Goal: Task Accomplishment & Management: Use online tool/utility

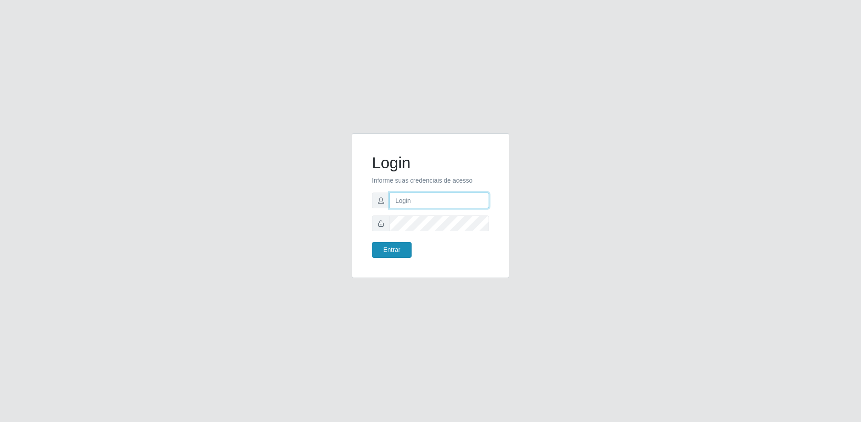
type input "[EMAIL_ADDRESS][DOMAIN_NAME]"
click at [392, 251] on button "Entrar" at bounding box center [392, 250] width 40 height 16
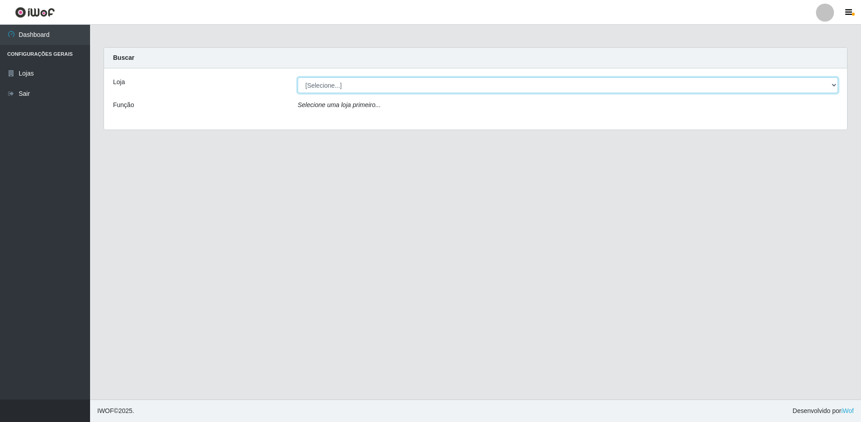
click at [417, 81] on select "[Selecione...] Extrabom - Loja 57 Anchieta" at bounding box center [568, 85] width 540 height 16
select select "470"
click at [298, 77] on select "[Selecione...] Extrabom - Loja 57 Anchieta" at bounding box center [568, 85] width 540 height 16
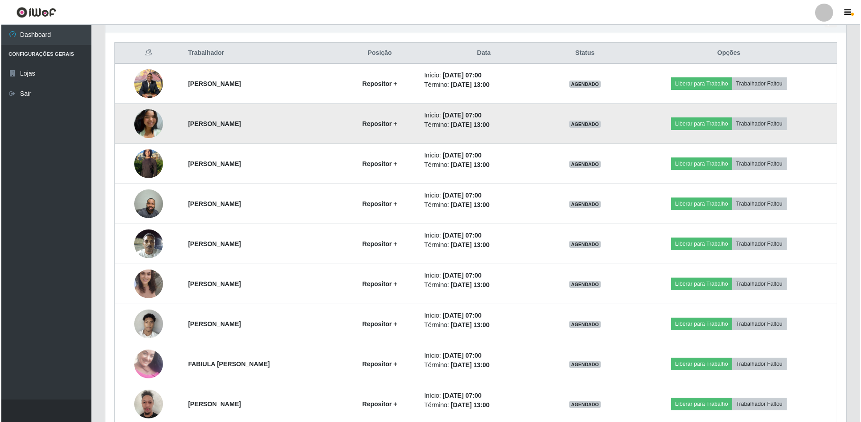
scroll to position [376, 0]
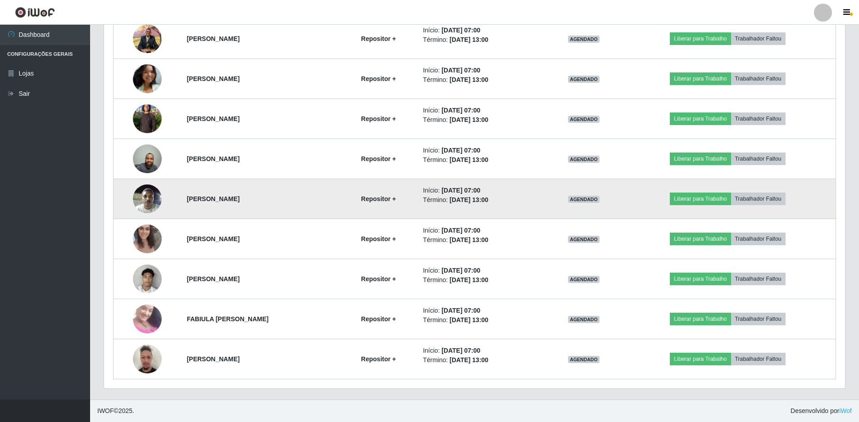
click at [141, 203] on img at bounding box center [147, 199] width 29 height 38
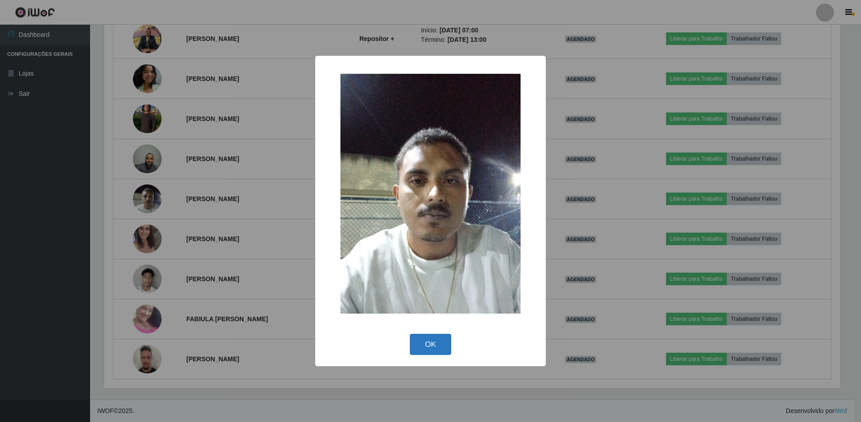
click at [435, 350] on button "OK" at bounding box center [431, 344] width 42 height 21
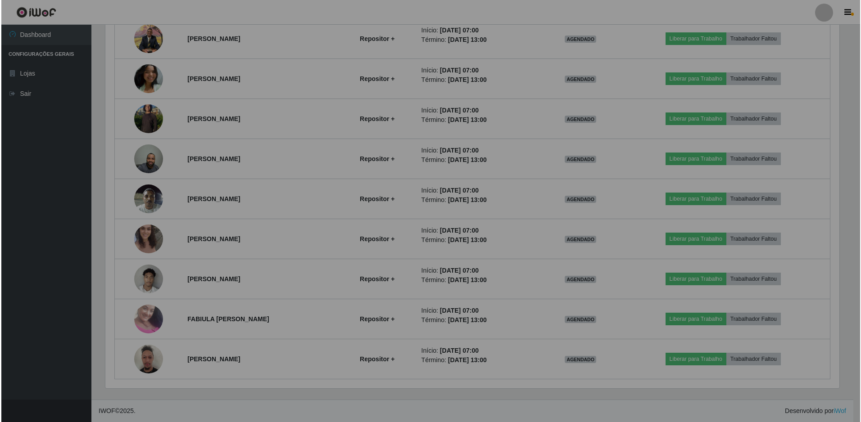
scroll to position [187, 741]
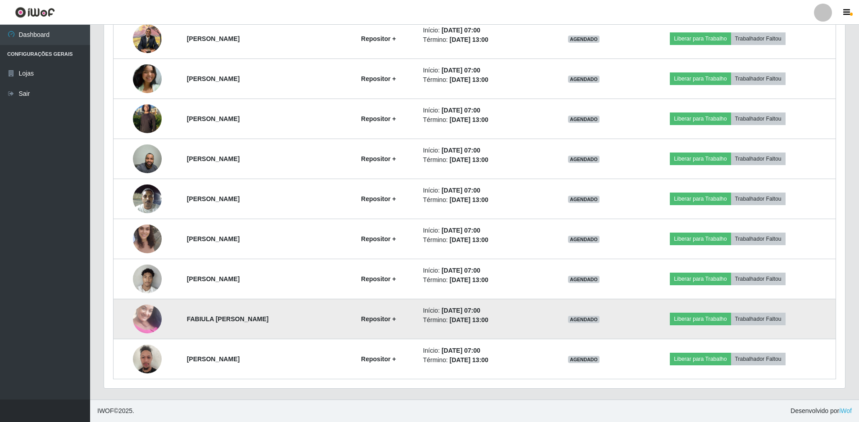
click at [145, 323] on img at bounding box center [147, 319] width 29 height 51
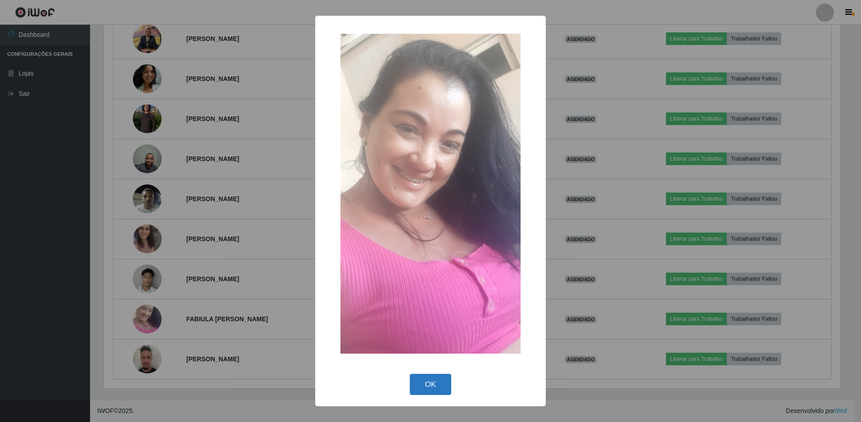
click at [446, 389] on button "OK" at bounding box center [431, 384] width 42 height 21
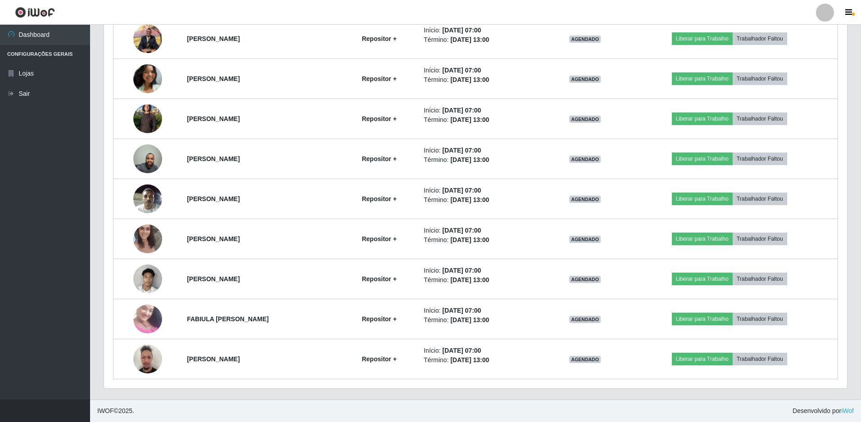
scroll to position [187, 741]
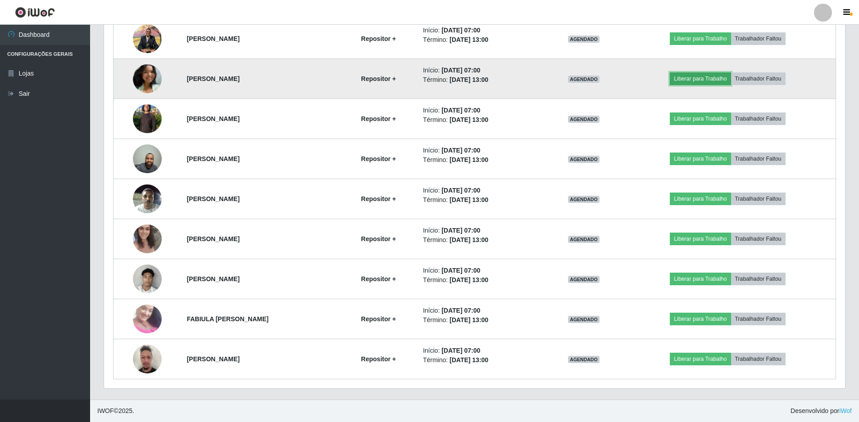
click at [730, 75] on button "Liberar para Trabalho" at bounding box center [700, 79] width 61 height 13
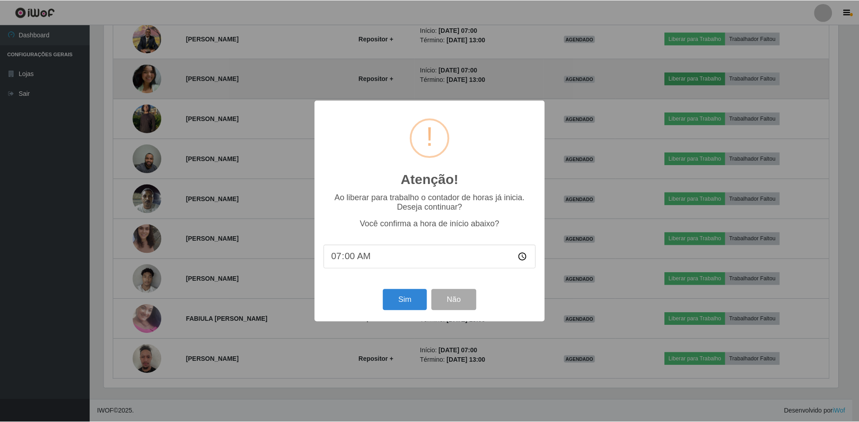
scroll to position [187, 736]
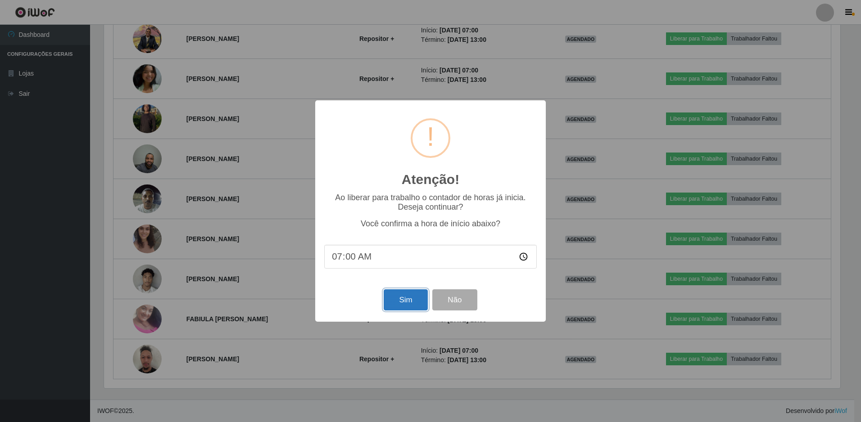
click at [408, 305] on button "Sim" at bounding box center [406, 300] width 44 height 21
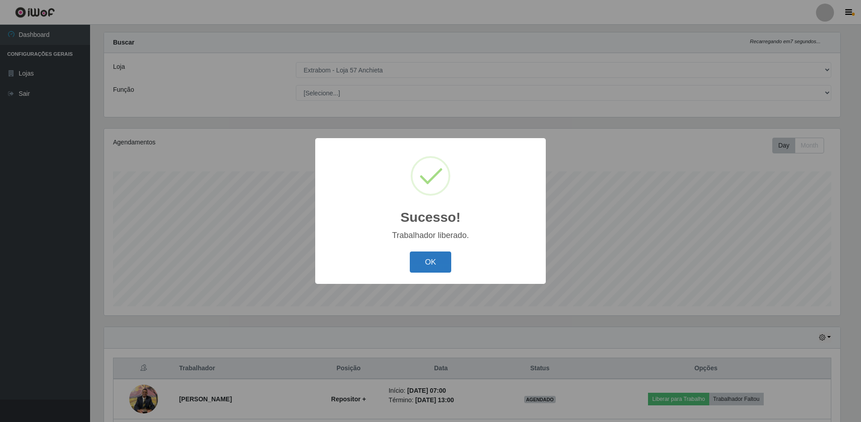
click at [440, 257] on button "OK" at bounding box center [431, 262] width 42 height 21
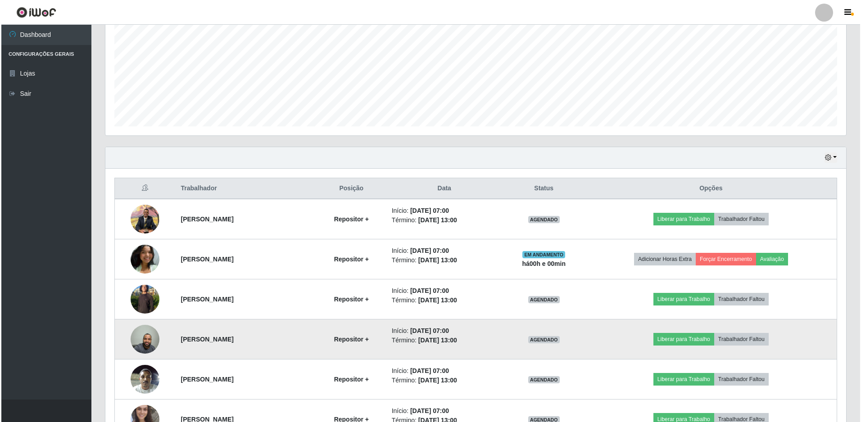
scroll to position [286, 0]
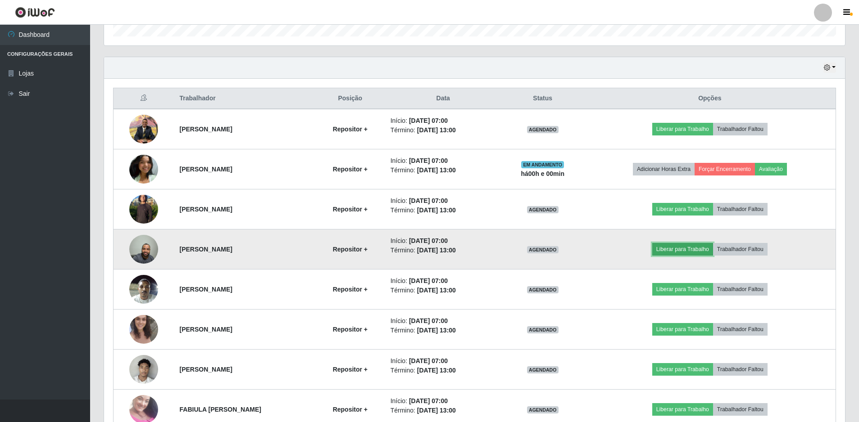
click at [690, 250] on button "Liberar para Trabalho" at bounding box center [682, 249] width 61 height 13
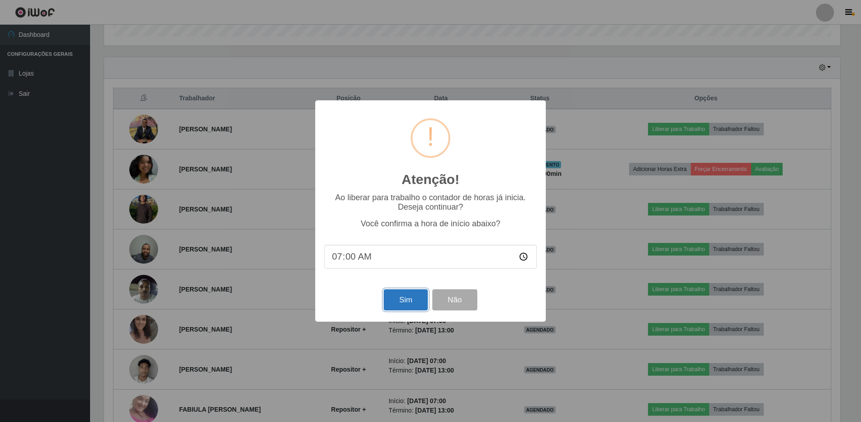
click at [412, 301] on button "Sim" at bounding box center [406, 300] width 44 height 21
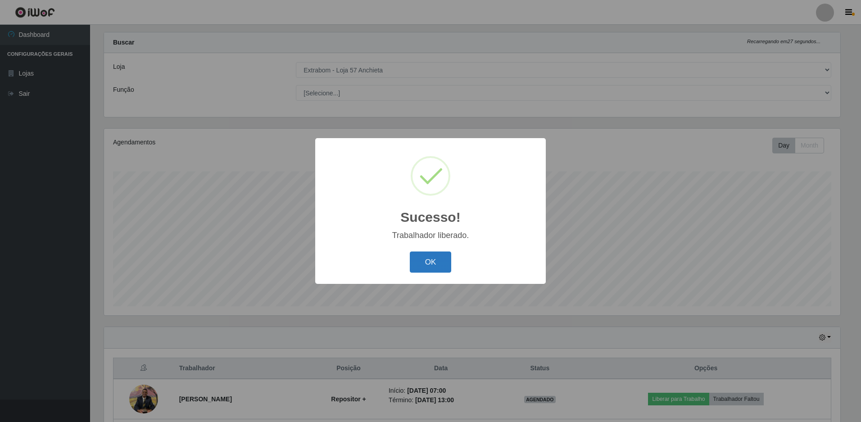
click at [440, 267] on button "OK" at bounding box center [431, 262] width 42 height 21
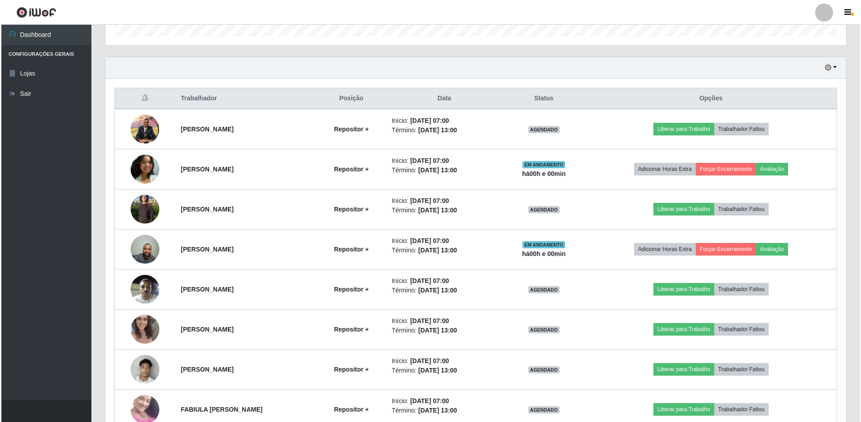
scroll to position [376, 0]
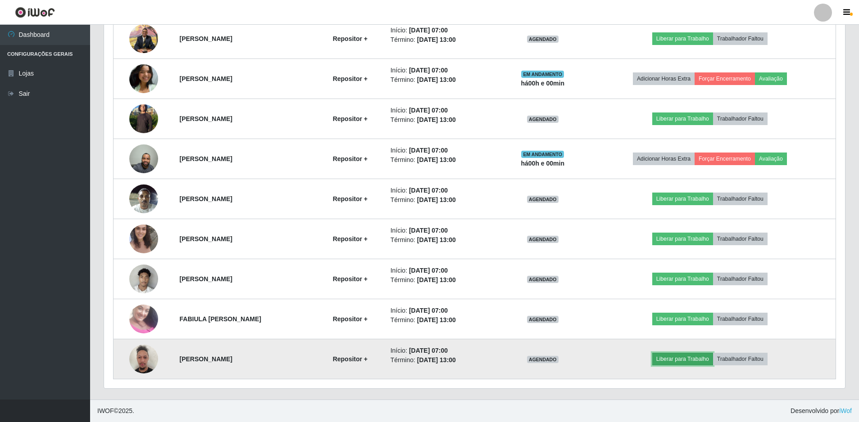
click at [702, 359] on button "Liberar para Trabalho" at bounding box center [682, 359] width 61 height 13
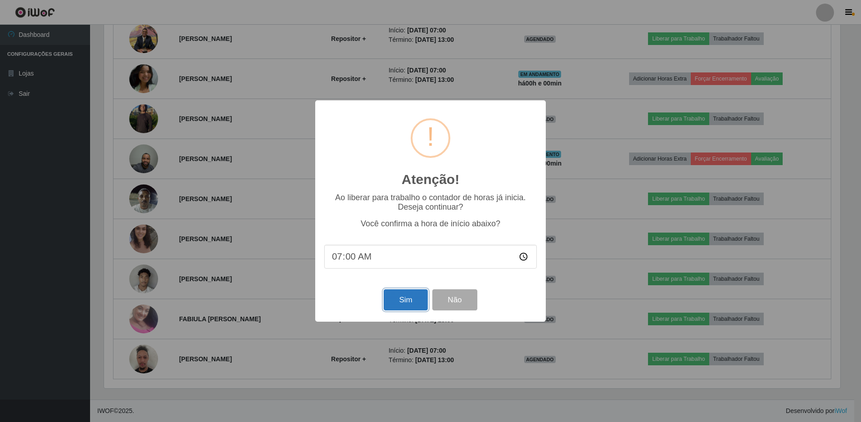
click at [394, 303] on button "Sim" at bounding box center [406, 300] width 44 height 21
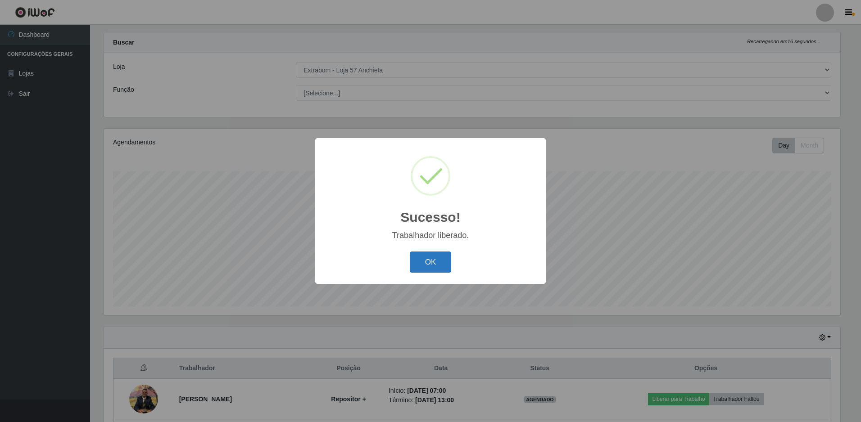
click at [428, 267] on button "OK" at bounding box center [431, 262] width 42 height 21
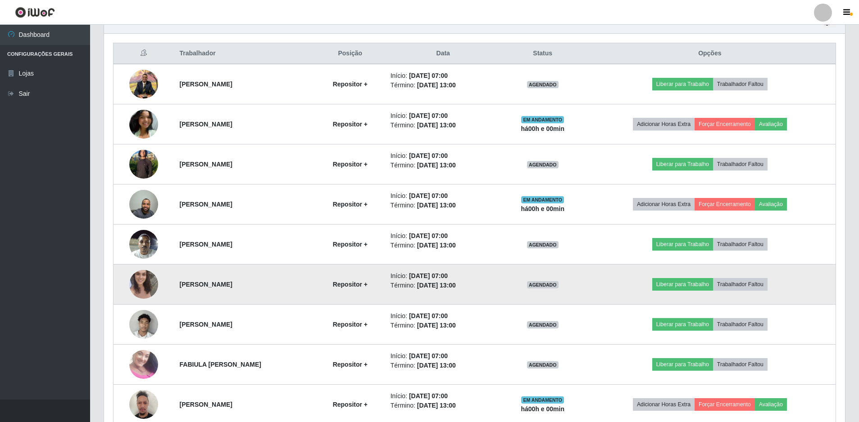
scroll to position [0, 0]
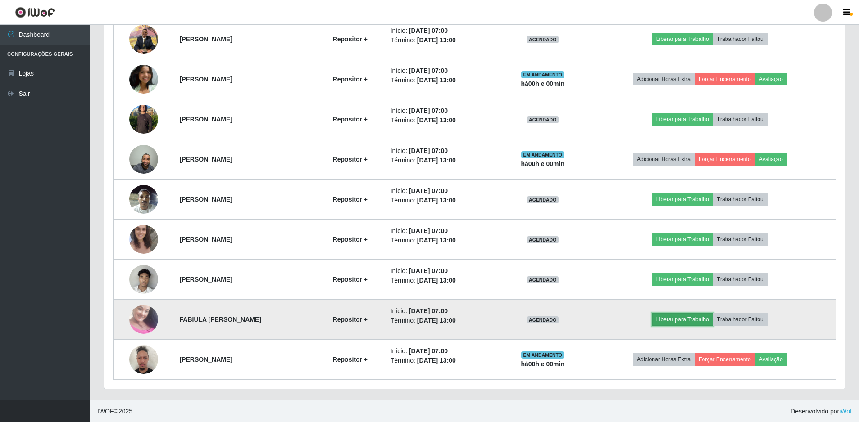
click at [689, 318] on button "Liberar para Trabalho" at bounding box center [682, 319] width 61 height 13
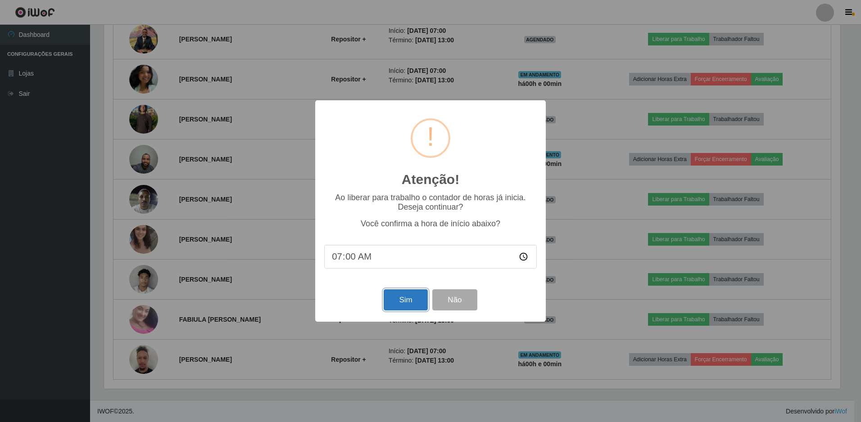
click at [414, 307] on button "Sim" at bounding box center [406, 300] width 44 height 21
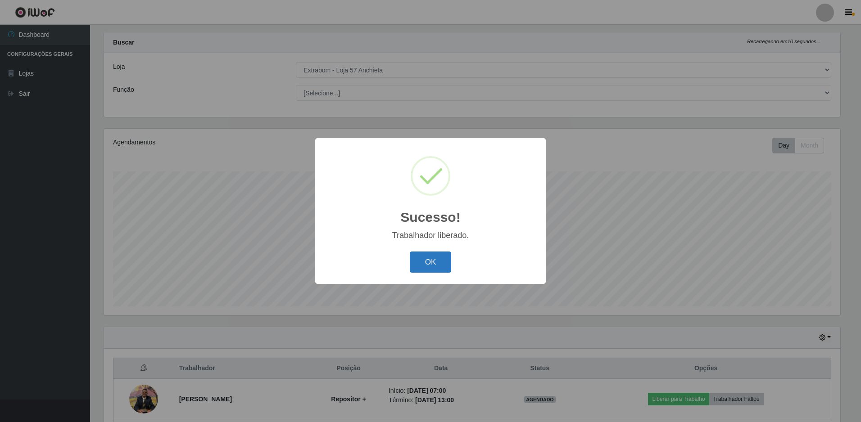
click at [430, 267] on button "OK" at bounding box center [431, 262] width 42 height 21
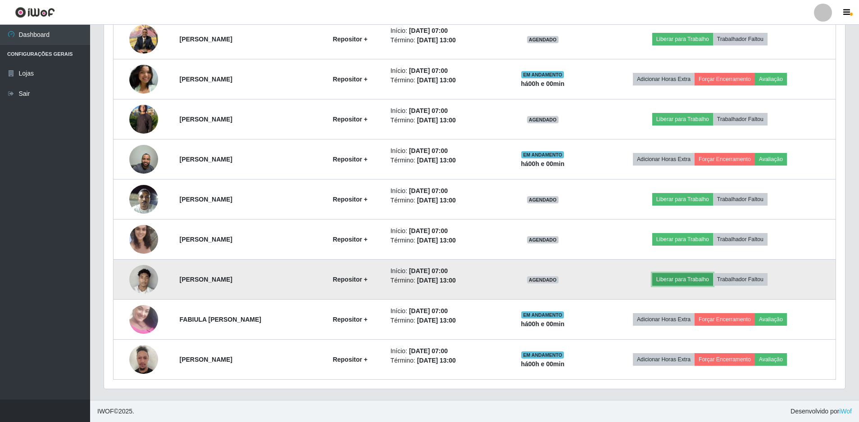
click at [689, 279] on button "Liberar para Trabalho" at bounding box center [682, 279] width 61 height 13
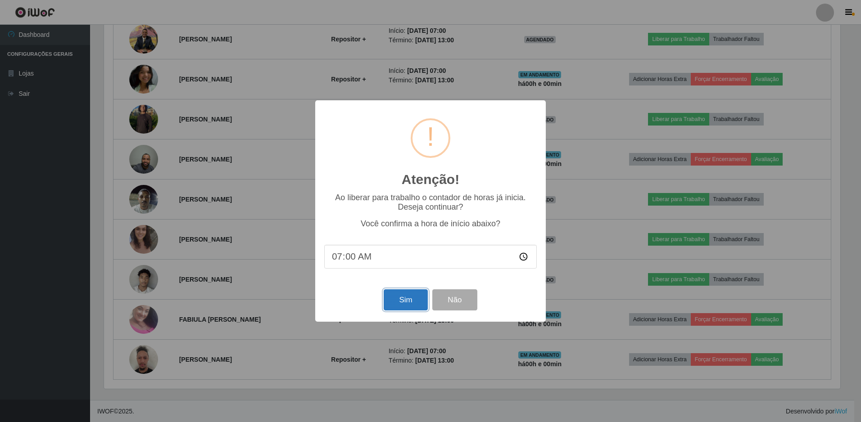
click at [395, 304] on button "Sim" at bounding box center [406, 300] width 44 height 21
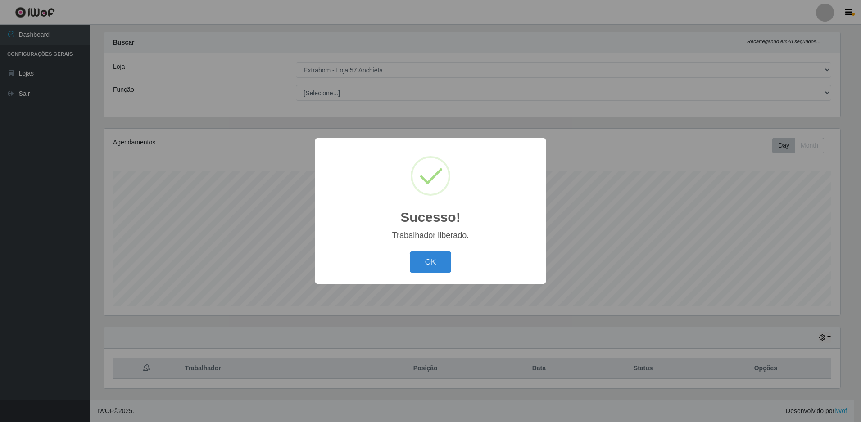
click at [685, 41] on div "Sucesso! × Trabalhador liberado. OK Cancel" at bounding box center [430, 211] width 861 height 422
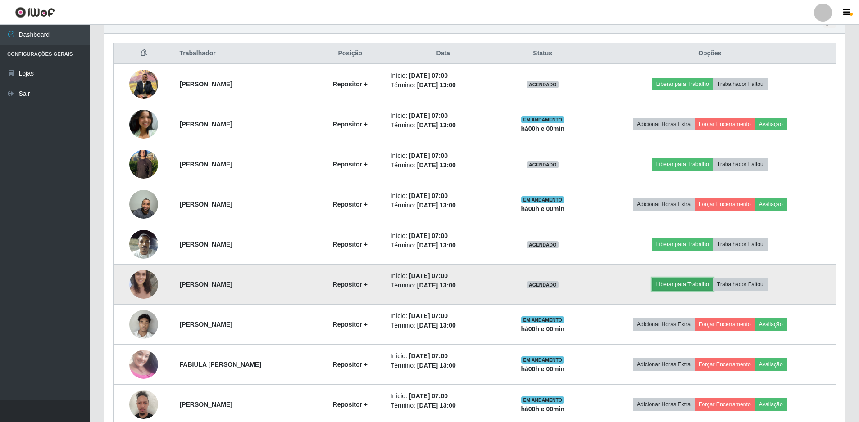
click at [693, 284] on button "Liberar para Trabalho" at bounding box center [682, 284] width 61 height 13
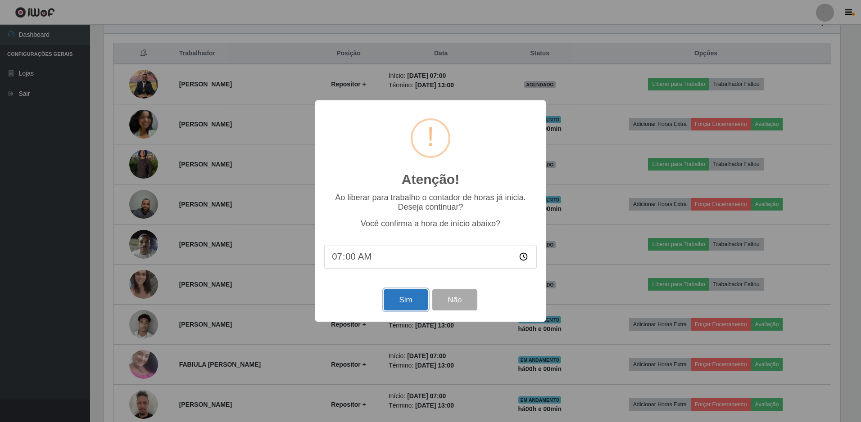
click at [414, 299] on button "Sim" at bounding box center [406, 300] width 44 height 21
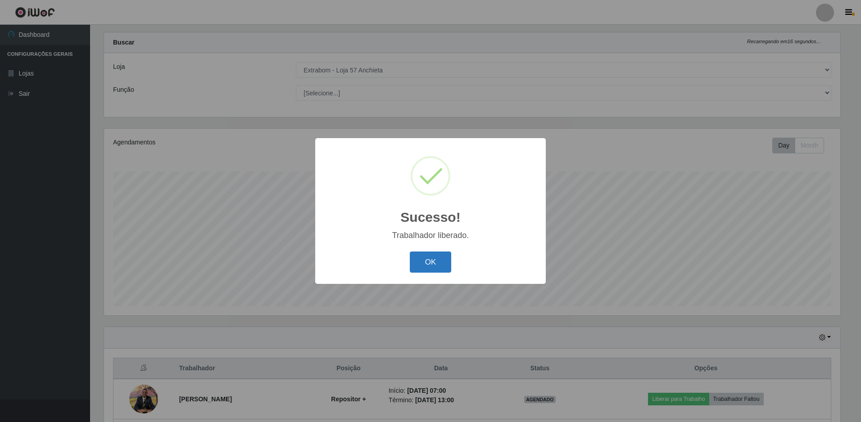
click at [438, 264] on button "OK" at bounding box center [431, 262] width 42 height 21
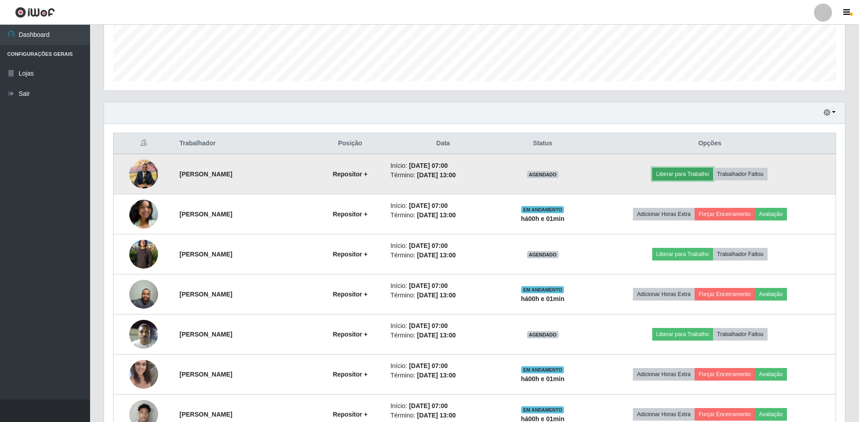
click at [700, 177] on button "Liberar para Trabalho" at bounding box center [682, 174] width 61 height 13
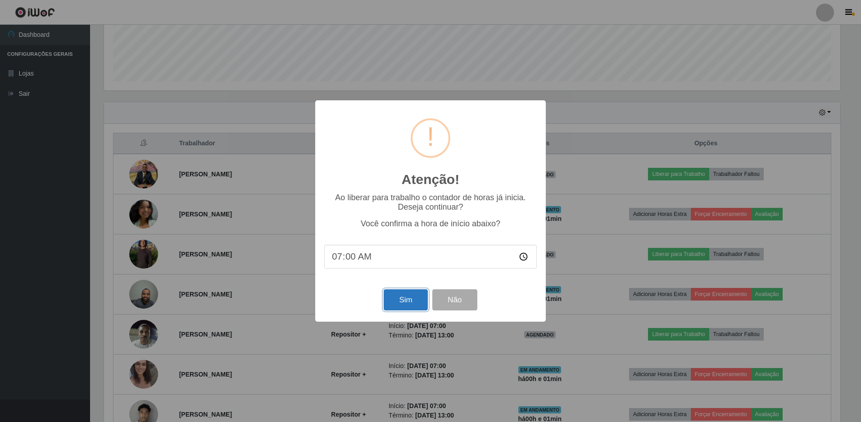
click at [391, 304] on button "Sim" at bounding box center [406, 300] width 44 height 21
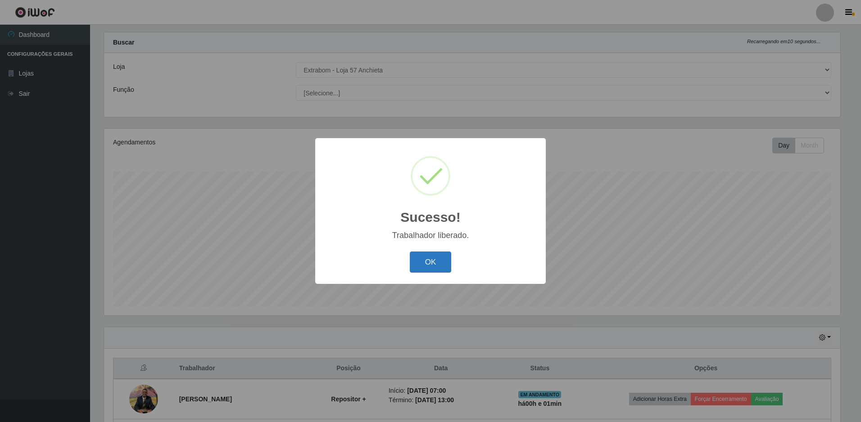
click at [427, 266] on button "OK" at bounding box center [431, 262] width 42 height 21
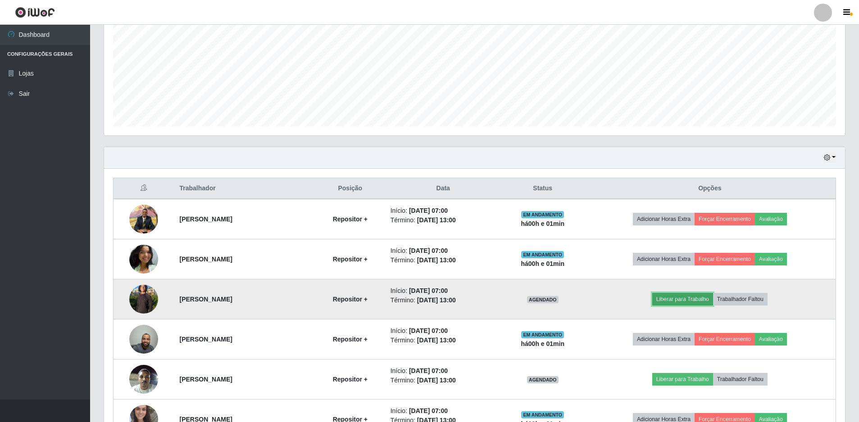
click at [706, 301] on button "Liberar para Trabalho" at bounding box center [682, 299] width 61 height 13
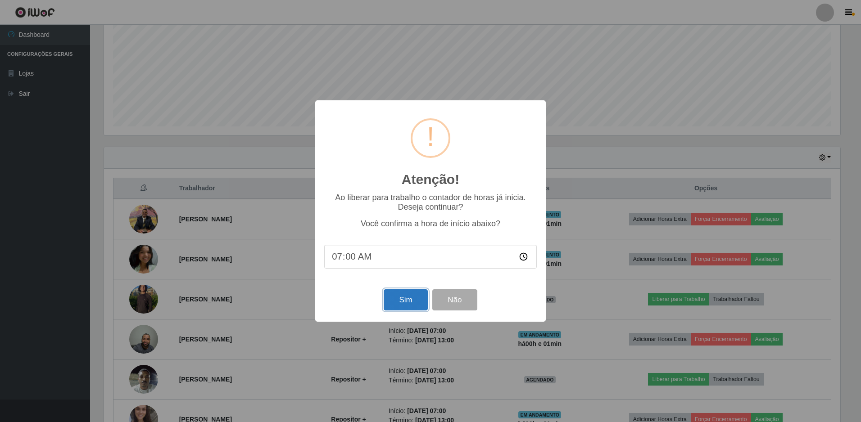
click at [416, 301] on button "Sim" at bounding box center [406, 300] width 44 height 21
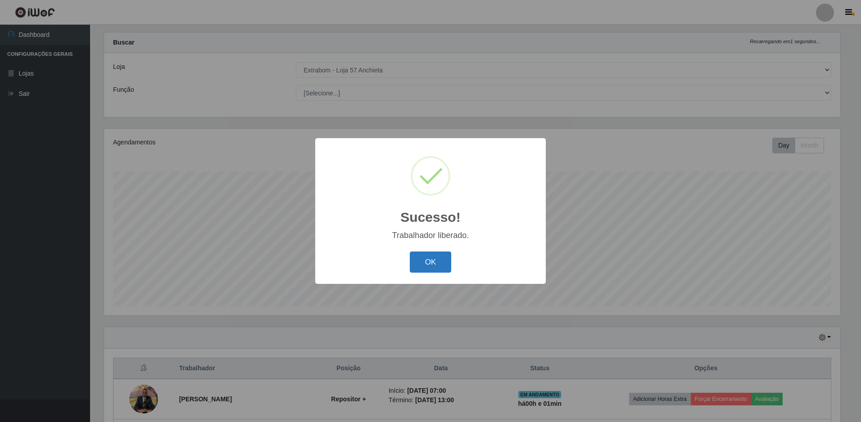
click at [426, 268] on button "OK" at bounding box center [431, 262] width 42 height 21
